Goal: Task Accomplishment & Management: Use online tool/utility

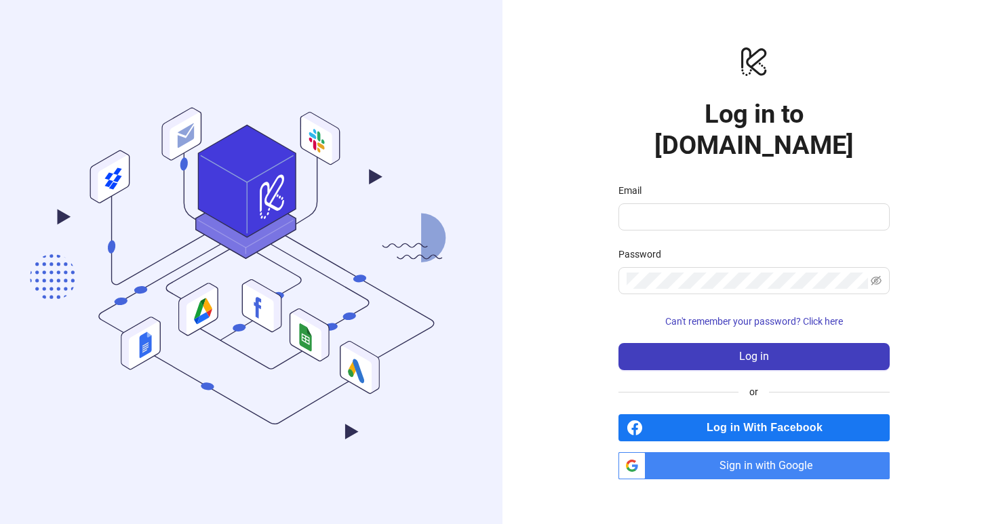
click at [770, 458] on span "Sign in with Google" at bounding box center [770, 465] width 239 height 27
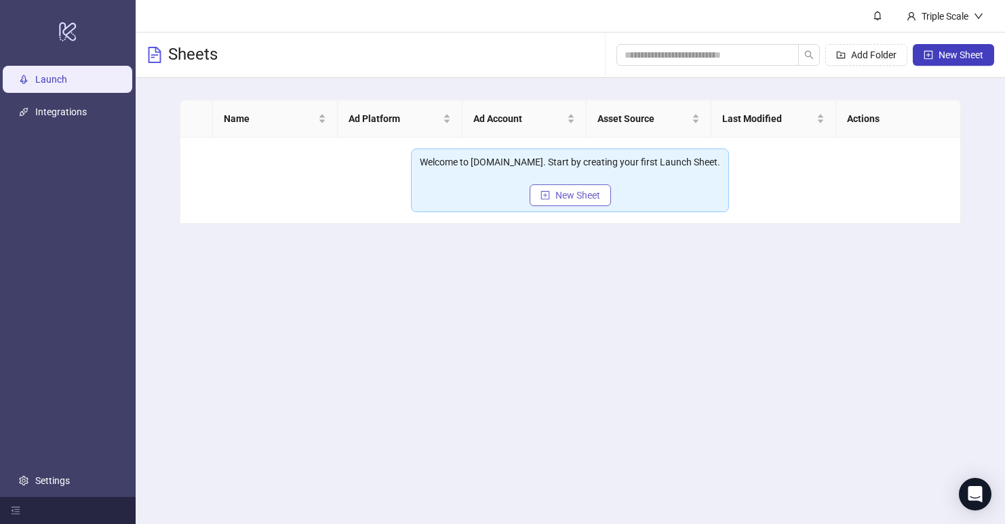
click at [578, 199] on span "New Sheet" at bounding box center [577, 195] width 45 height 11
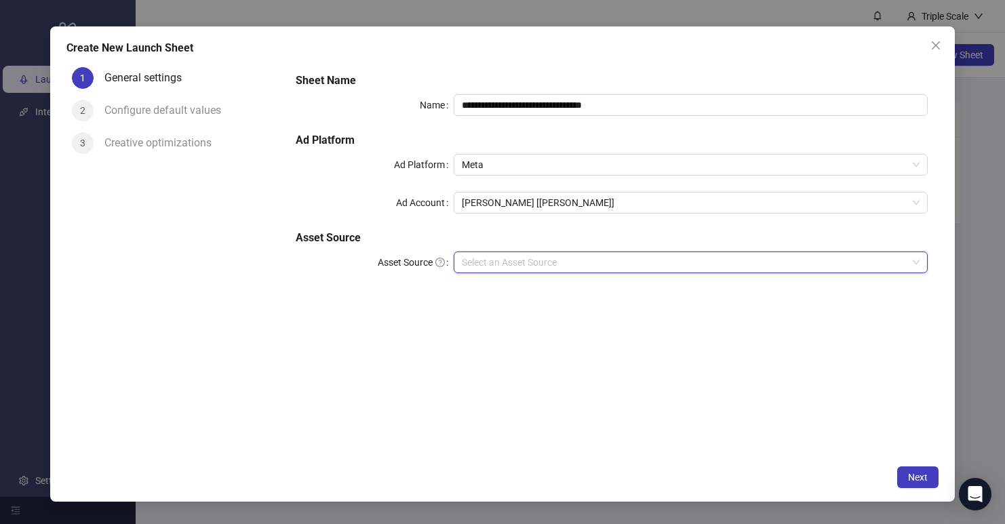
click at [594, 263] on input "Asset Source" at bounding box center [684, 262] width 445 height 20
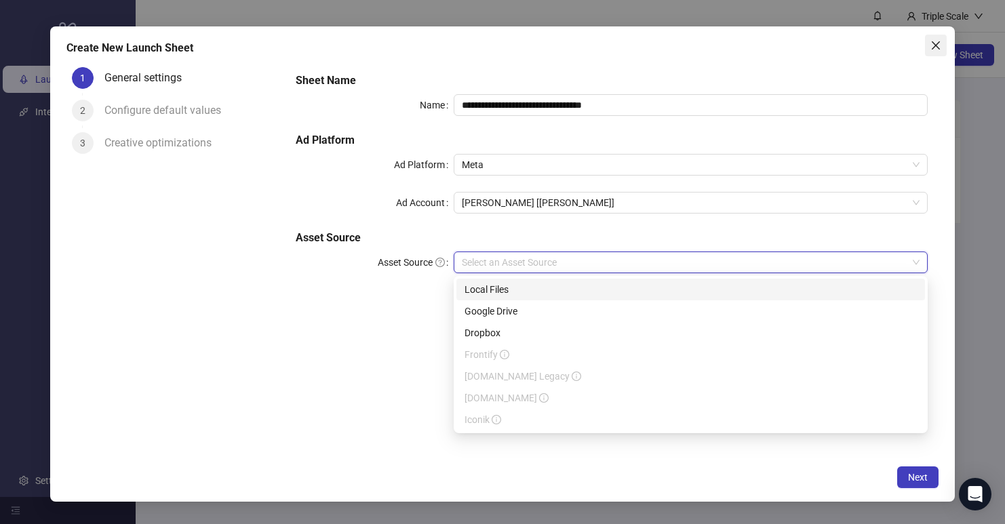
click at [940, 45] on icon "close" at bounding box center [935, 45] width 11 height 11
